Goal: Task Accomplishment & Management: Manage account settings

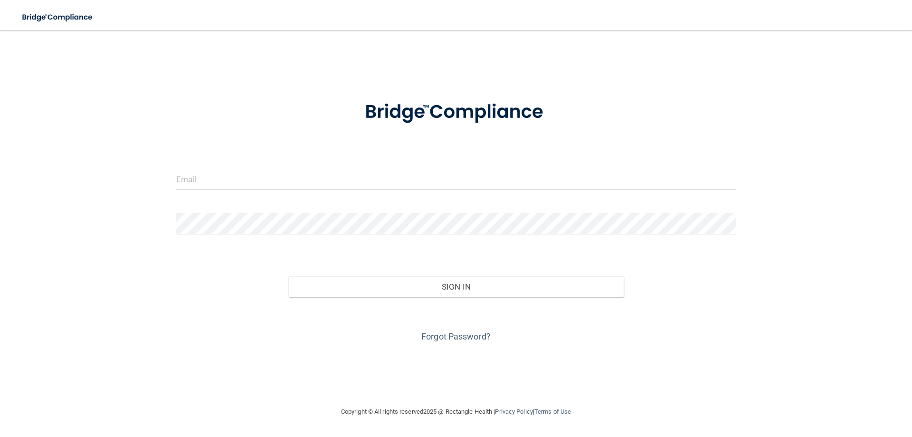
click at [252, 192] on div at bounding box center [456, 182] width 574 height 29
click at [261, 189] on input "email" at bounding box center [456, 178] width 560 height 21
type input "[EMAIL_ADDRESS][DOMAIN_NAME]"
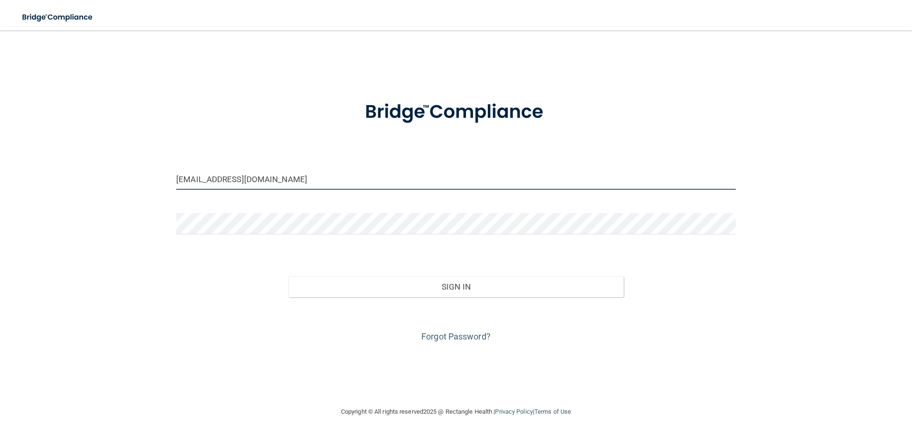
drag, startPoint x: 377, startPoint y: 181, endPoint x: 383, endPoint y: 180, distance: 6.3
click at [377, 181] on input "[EMAIL_ADDRESS][DOMAIN_NAME]" at bounding box center [456, 178] width 560 height 21
drag, startPoint x: 385, startPoint y: 173, endPoint x: 0, endPoint y: 158, distance: 384.8
click at [0, 158] on main "[EMAIL_ADDRESS][DOMAIN_NAME] Invalid email/password. You don't have permission …" at bounding box center [456, 233] width 912 height 406
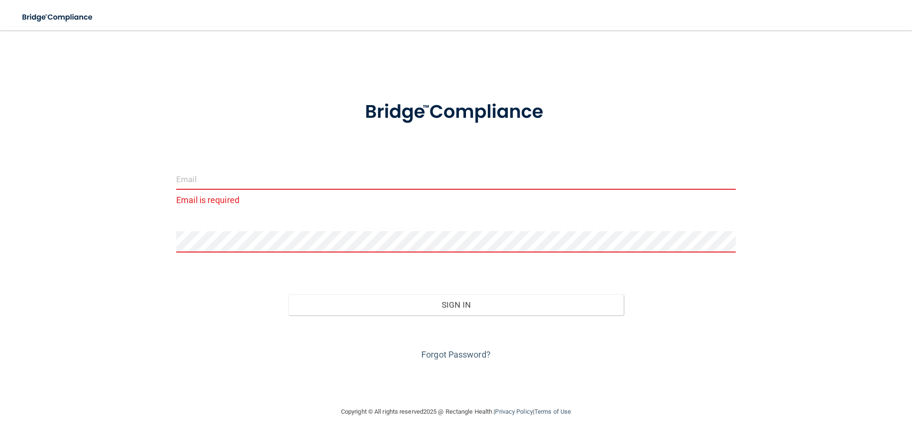
click at [277, 166] on form "Email is required Invalid email/password. You don't have permission to access t…" at bounding box center [456, 224] width 560 height 275
click at [221, 173] on input "email" at bounding box center [456, 178] width 560 height 21
type input "[EMAIL_ADDRESS][DOMAIN_NAME]"
